Goal: Task Accomplishment & Management: Use online tool/utility

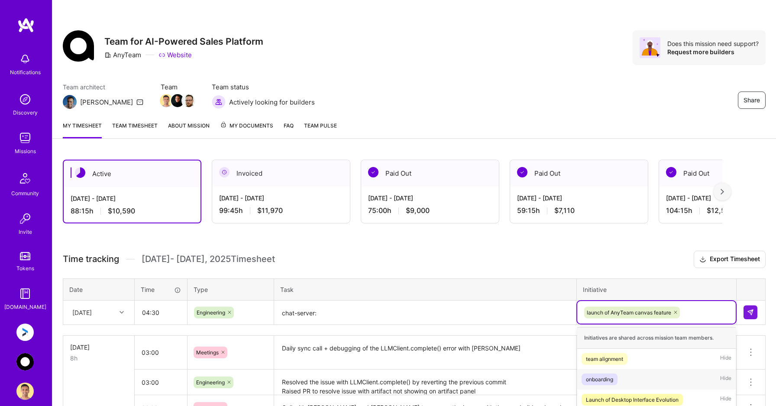
scroll to position [176, 0]
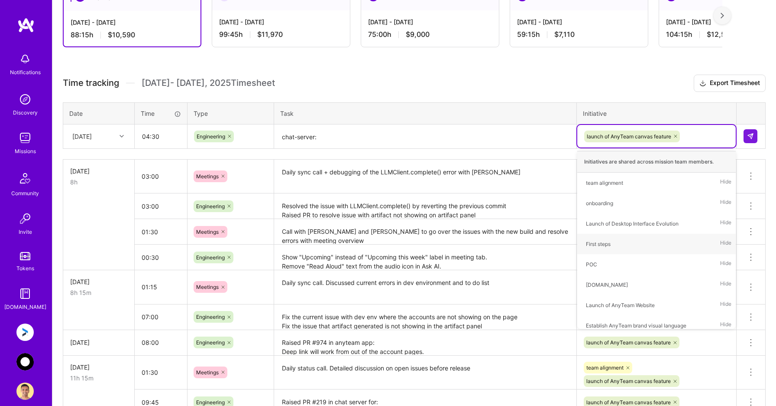
click at [506, 139] on textarea "chat-server: anyteam-app: Generated PR to show the download button for all vers…" at bounding box center [425, 136] width 301 height 23
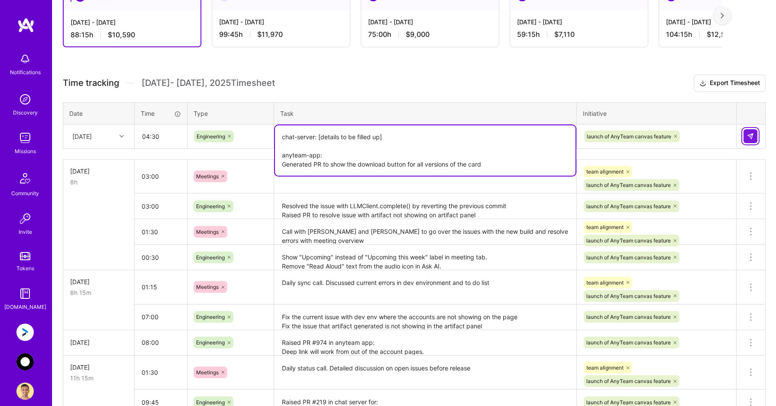
type textarea "chat-server: [details to be filled up] anyteam-app: Generated PR to show the do…"
click at [751, 135] on img at bounding box center [750, 136] width 7 height 7
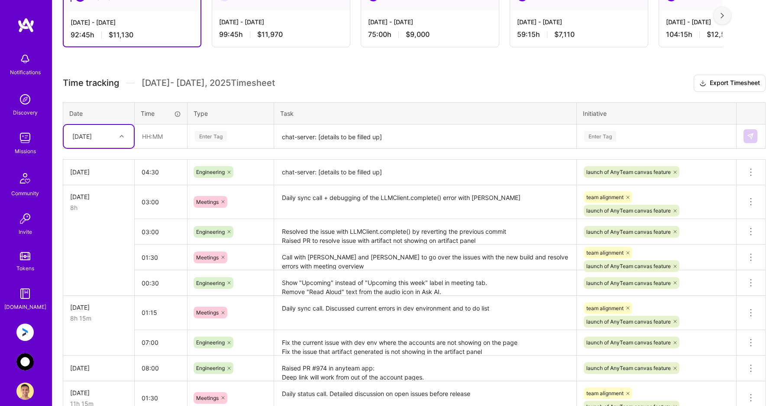
click at [123, 136] on icon at bounding box center [122, 136] width 4 height 4
click at [99, 256] on div "[DATE]" at bounding box center [99, 255] width 70 height 16
click at [169, 133] on input "text" at bounding box center [161, 136] width 52 height 23
type input "01:30"
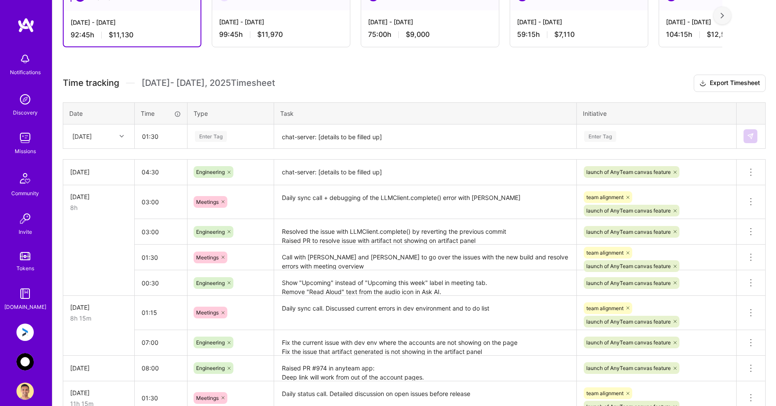
click at [223, 140] on div "Enter Tag" at bounding box center [211, 136] width 32 height 13
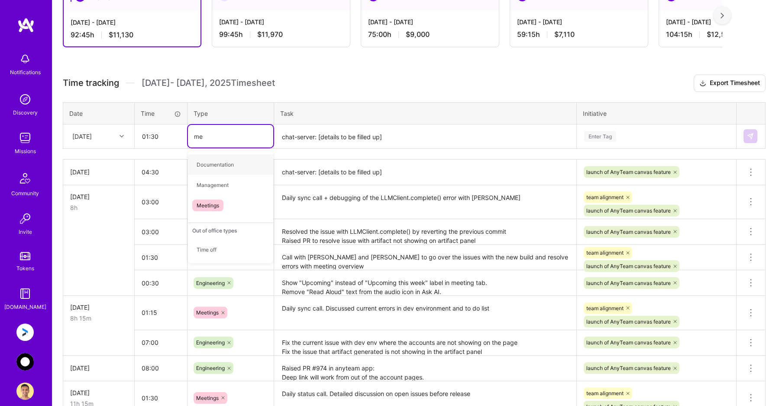
type input "mee"
click at [223, 164] on span "Meetings" at bounding box center [207, 165] width 31 height 12
click at [309, 130] on textarea "chat-server: [details to be filled up] anyteam-app: Generated PR to show the do…" at bounding box center [425, 136] width 301 height 23
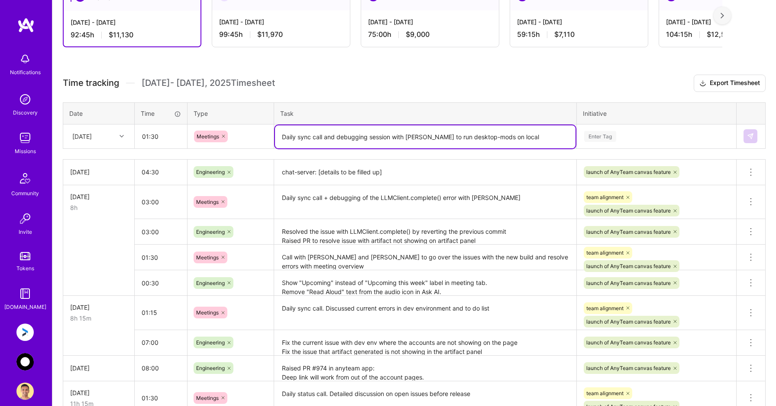
type textarea "Daily sync call and debugging session with [PERSON_NAME] to run desktop-mods on…"
click at [598, 137] on div "Enter Tag" at bounding box center [601, 136] width 32 height 13
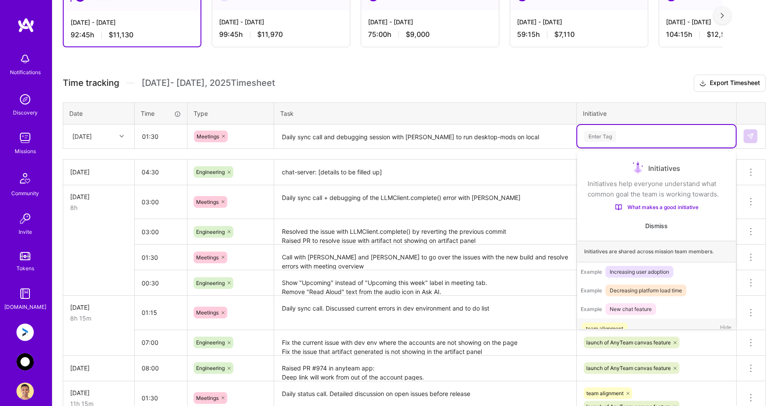
scroll to position [16, 0]
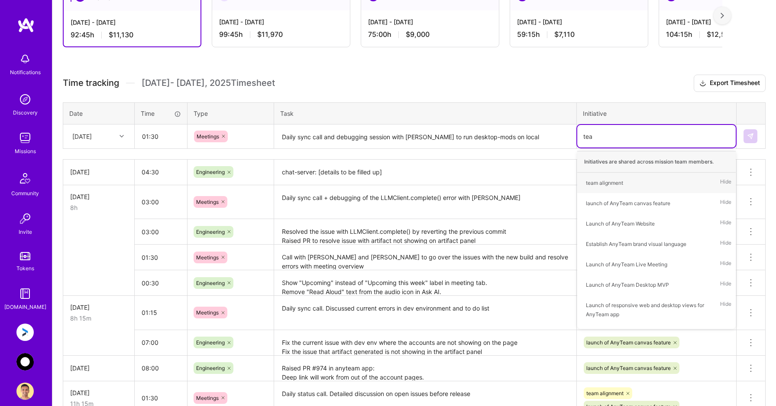
type input "team"
type input "la"
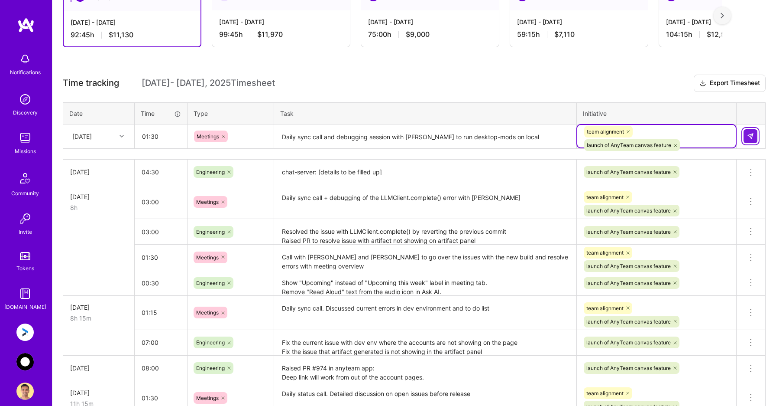
click at [756, 135] on button at bounding box center [751, 136] width 14 height 14
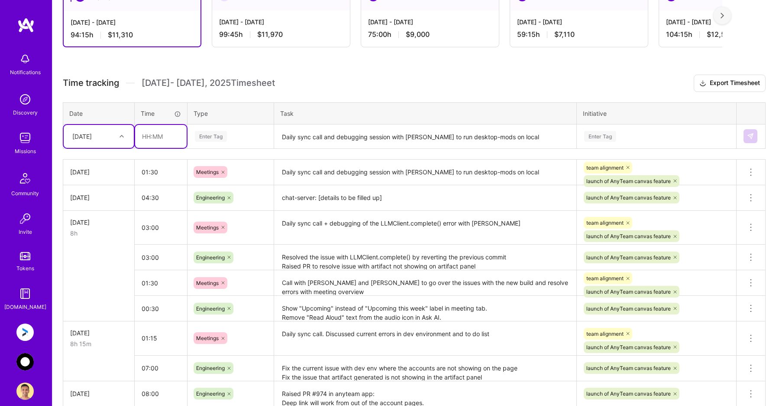
click at [160, 133] on input "text" at bounding box center [161, 136] width 52 height 23
type input "07:45"
click at [242, 137] on div "Enter Tag" at bounding box center [230, 136] width 73 height 11
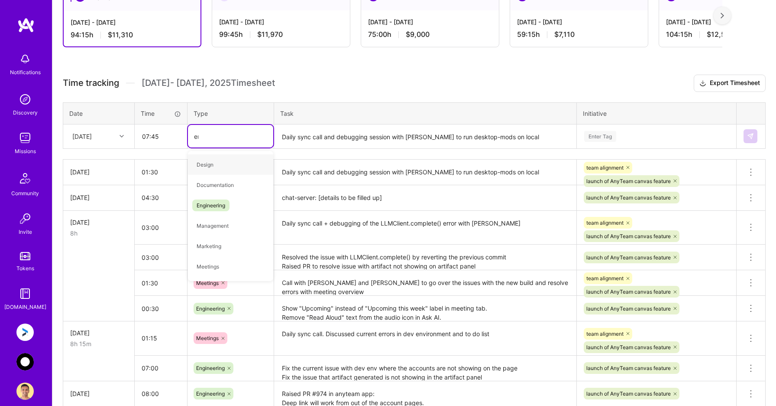
type input "eng"
click at [237, 164] on div "Engineering" at bounding box center [230, 164] width 85 height 20
click at [305, 132] on textarea "Daily sync call and debugging session with [PERSON_NAME] to run desktop-mods on…" at bounding box center [425, 136] width 301 height 23
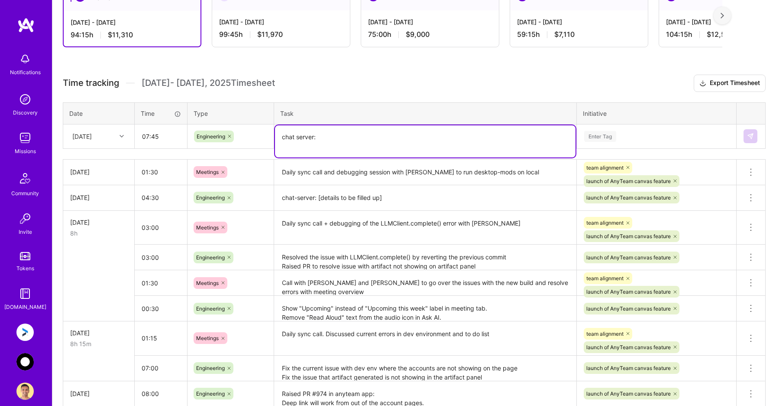
paste textarea "Fix the error with LLMClient.complete() call in stage env We reverted the PR th…"
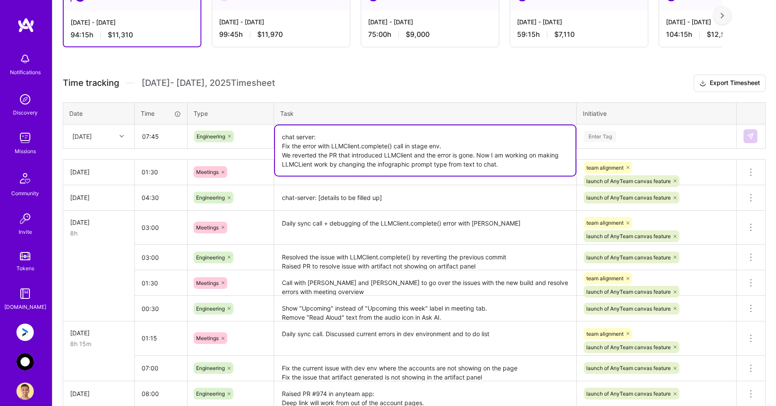
click at [565, 156] on textarea "chat server: Fix the error with LLMClient.complete() call in stage env. We reve…" at bounding box center [425, 150] width 301 height 50
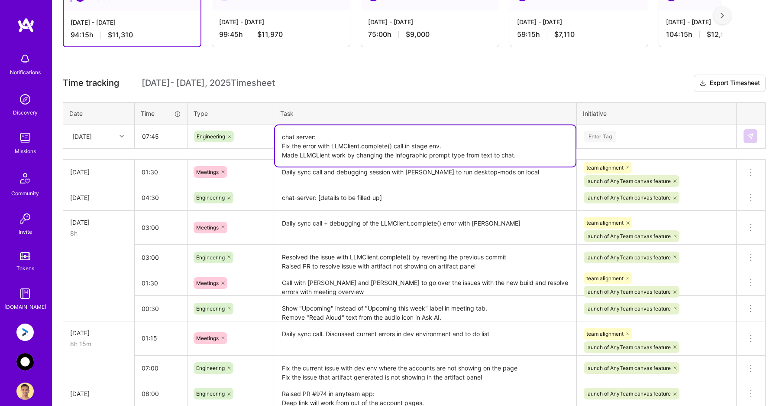
click at [558, 154] on textarea "chat server: Fix the error with LLMClient.complete() call in stage env. Made LL…" at bounding box center [425, 145] width 301 height 41
click at [526, 154] on textarea "chat server: Fix the error with LLMClient.complete() call in stage env. Made LL…" at bounding box center [425, 145] width 301 height 41
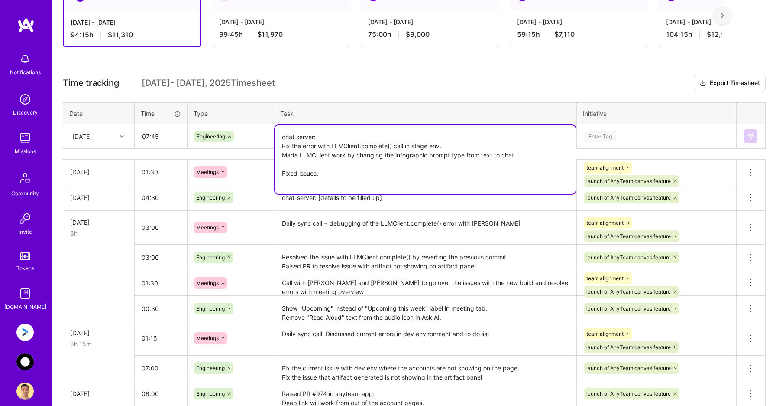
paste textarea "Live meeting: artifact generation is not working Desktop: Artifact generation n…"
paste textarea "Fixed issues"
paste textarea "Black 'View' ad blue 'Open in Studio' buttons show in Ask AI panel in live meet…"
type textarea "Fixed issues: Fix the error with LLMClient.complete() call in stage env. Made L…"
click at [692, 134] on div "Enter Tag" at bounding box center [657, 136] width 146 height 11
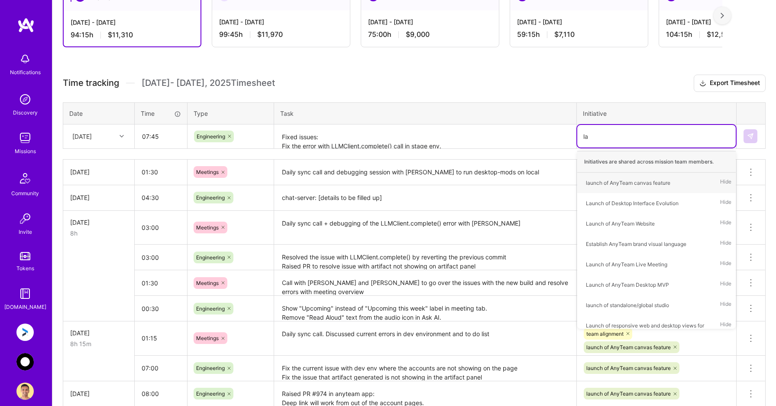
type input "[PERSON_NAME]"
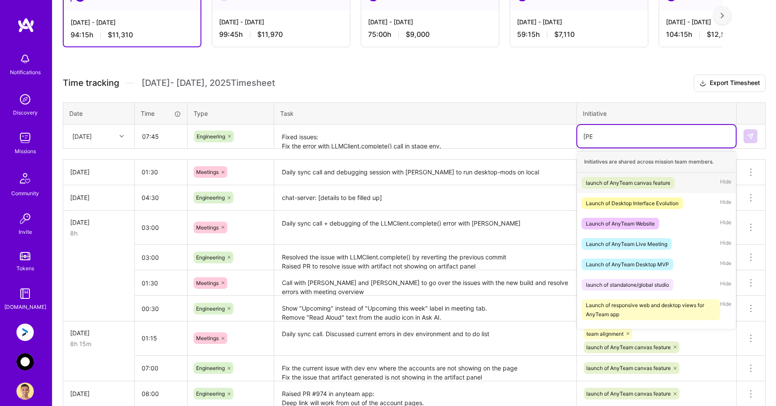
click at [668, 184] on div "launch of AnyTeam canvas feature" at bounding box center [628, 182] width 84 height 9
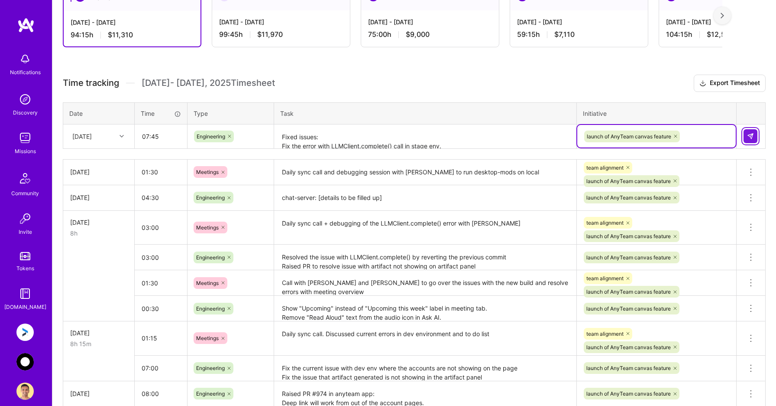
click at [752, 135] on img at bounding box center [750, 136] width 7 height 7
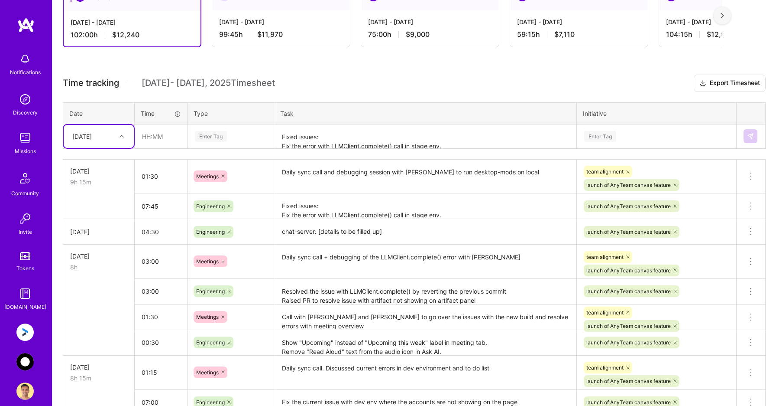
click at [433, 237] on textarea "chat-server: [details to be filled up] anyteam-app: Generated PR to show the do…" at bounding box center [425, 232] width 301 height 24
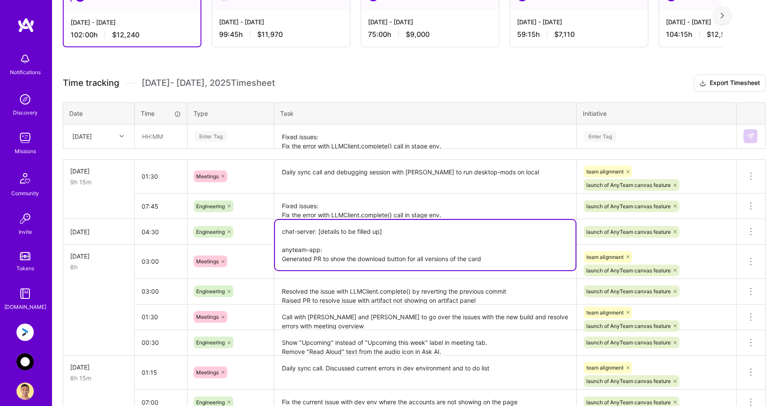
click at [475, 88] on h3 "Time tracking [DATE] - [DATE] Timesheet Export Timesheet" at bounding box center [414, 83] width 703 height 17
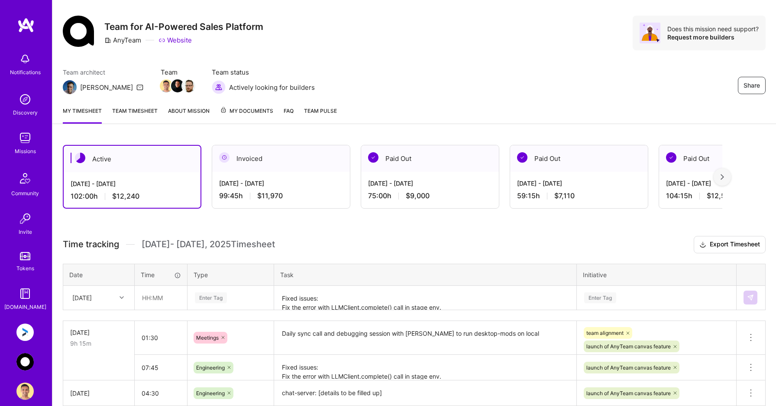
scroll to position [12, 0]
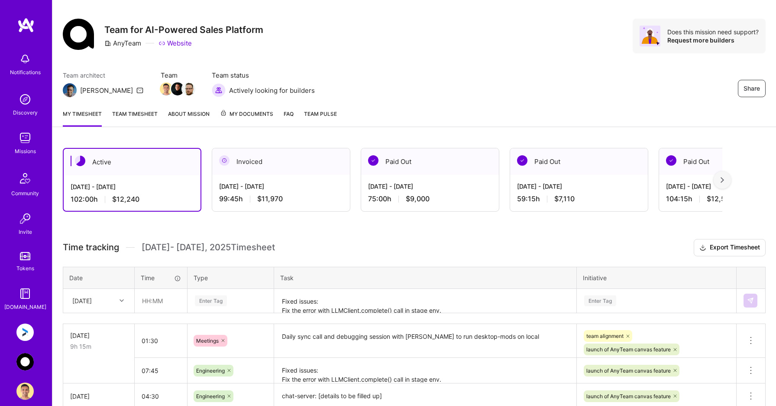
click at [728, 181] on div at bounding box center [722, 179] width 17 height 17
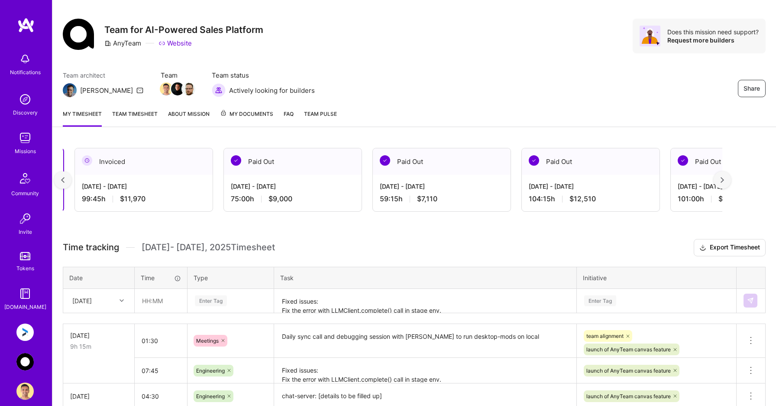
scroll to position [0, 157]
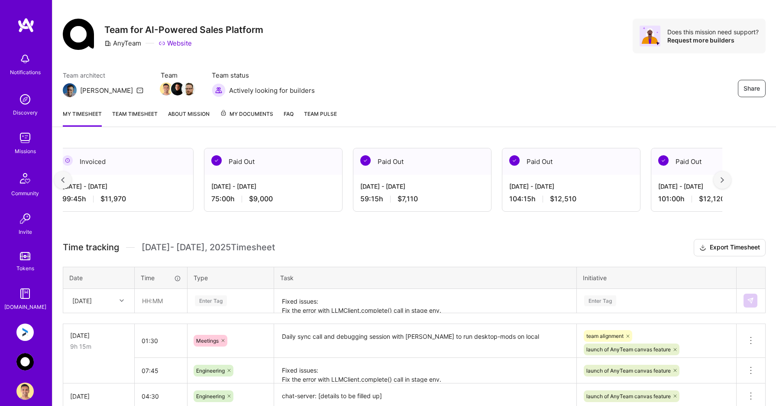
click at [58, 177] on div at bounding box center [62, 179] width 17 height 17
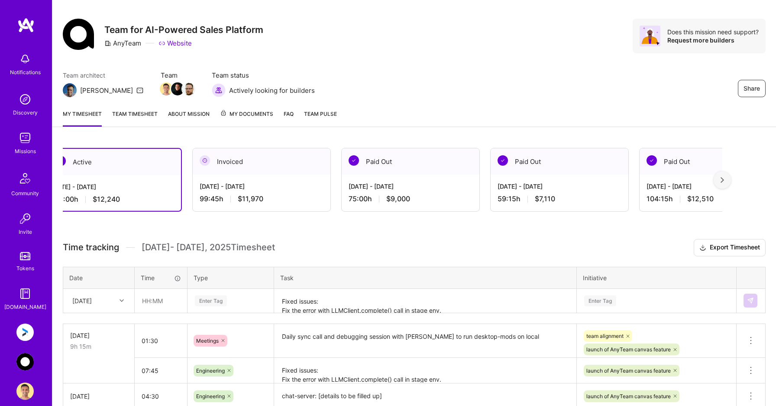
scroll to position [0, 0]
